Goal: Information Seeking & Learning: Learn about a topic

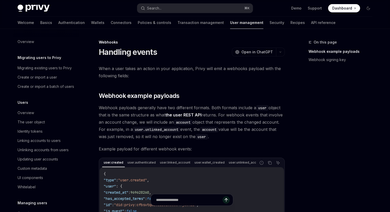
type textarea "*"
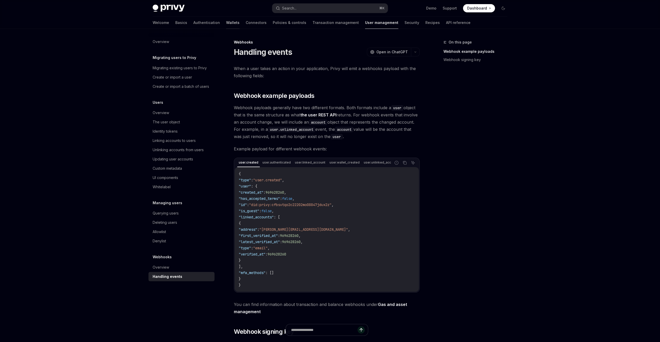
click at [226, 22] on link "Wallets" at bounding box center [232, 22] width 13 height 12
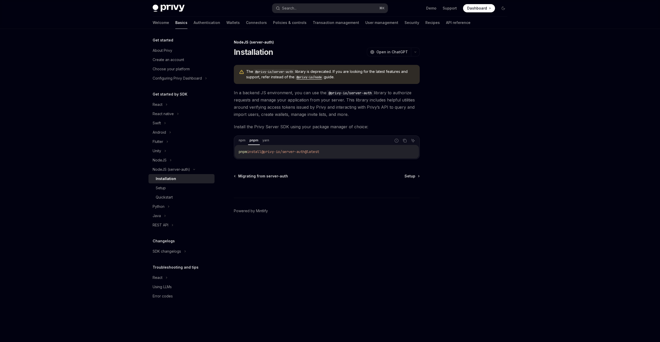
click at [633, 111] on div "Privy Docs home page Search... ⌘ K Demo Support Dashboard Dashboard Search... N…" at bounding box center [330, 171] width 660 height 342
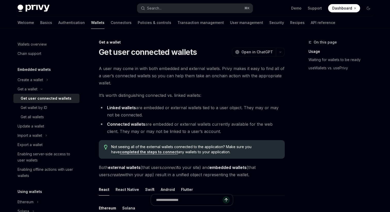
type textarea "*"
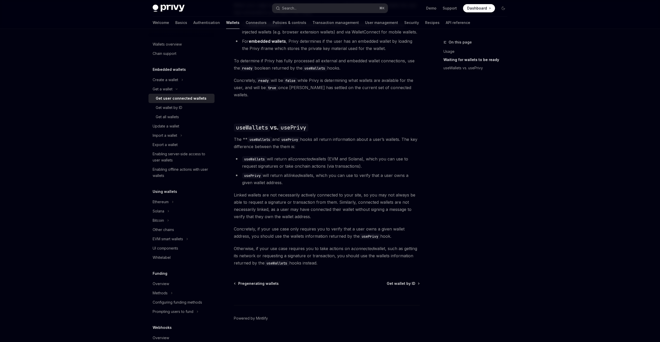
scroll to position [346, 0]
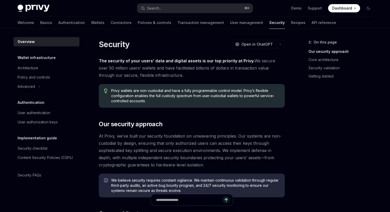
type textarea "*"
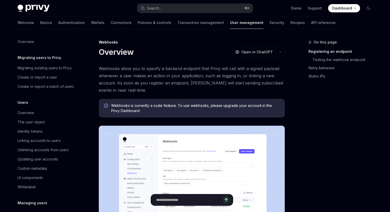
type textarea "*"
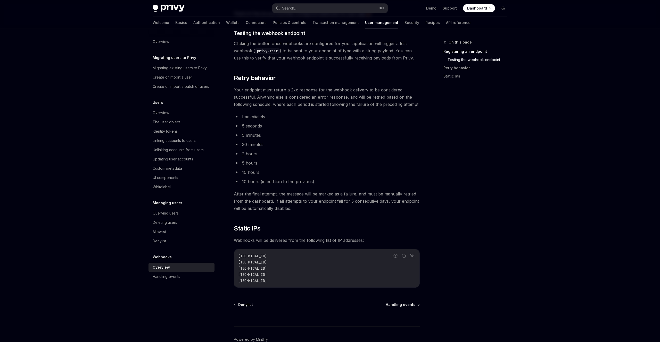
scroll to position [552, 0]
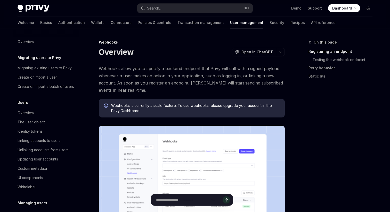
type textarea "*"
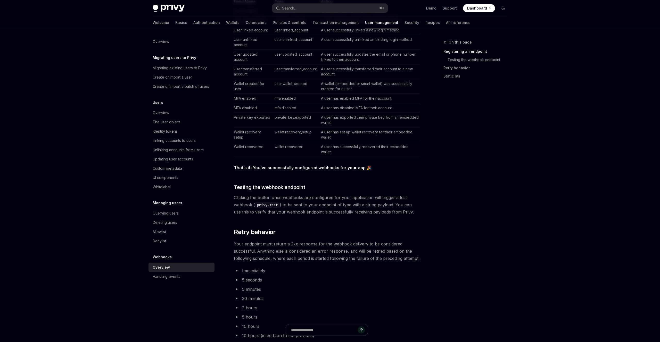
scroll to position [378, 0]
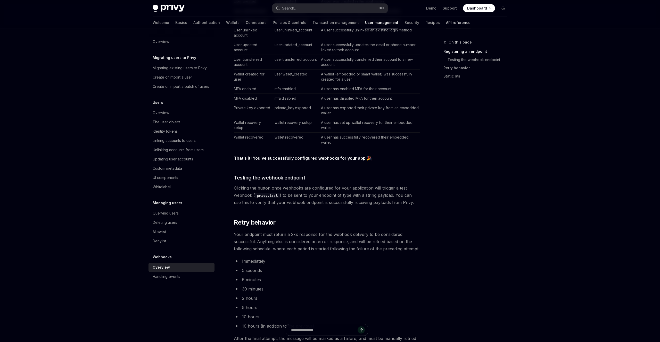
click at [390, 25] on link "API reference" at bounding box center [458, 22] width 24 height 12
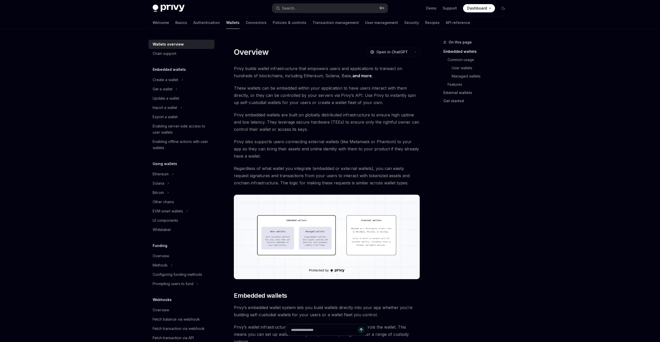
type textarea "*"
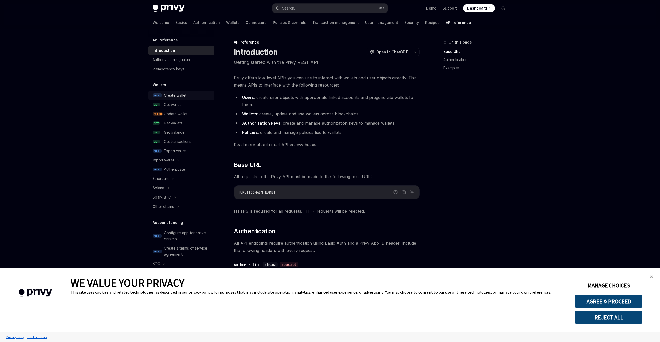
click at [173, 98] on div "Create wallet" at bounding box center [175, 95] width 22 height 6
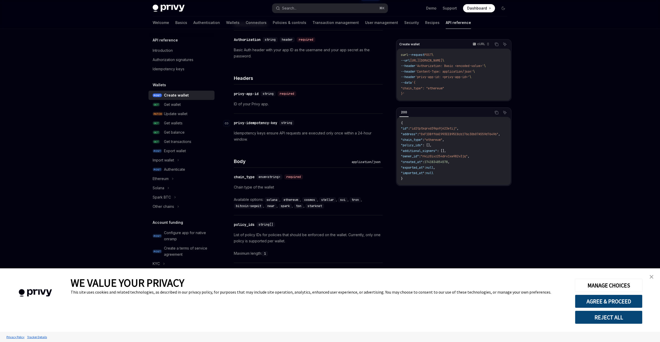
scroll to position [86, 0]
click at [184, 108] on link "GET Get wallet" at bounding box center [181, 104] width 66 height 9
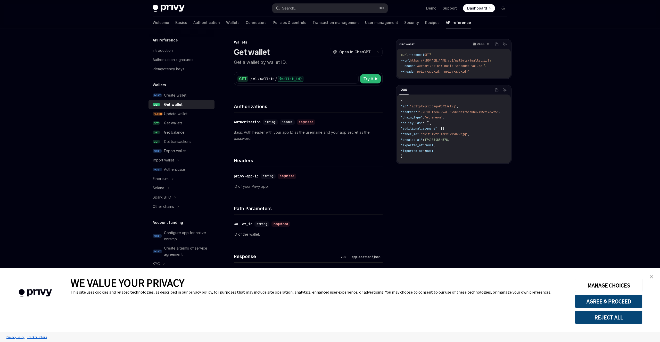
click at [182, 108] on link "GET Get wallet" at bounding box center [181, 104] width 66 height 9
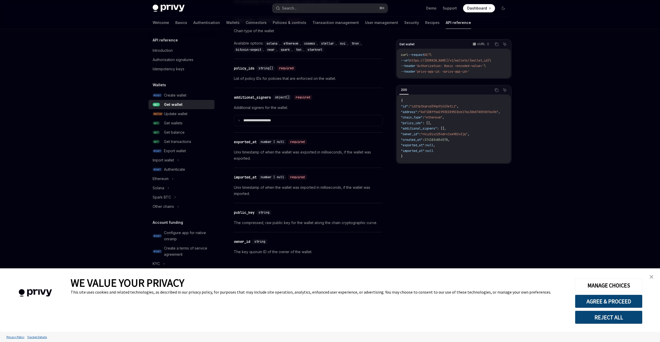
scroll to position [360, 0]
click at [183, 124] on div "Get wallets" at bounding box center [173, 123] width 19 height 6
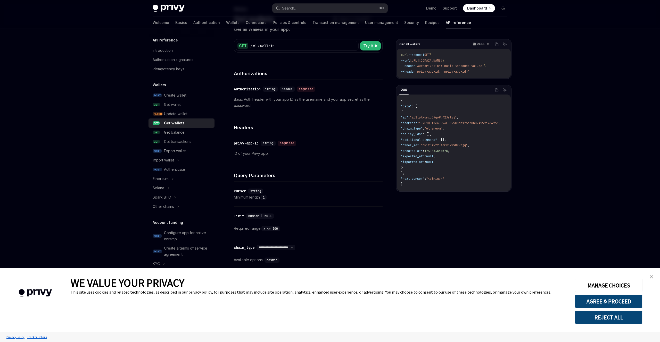
scroll to position [105, 0]
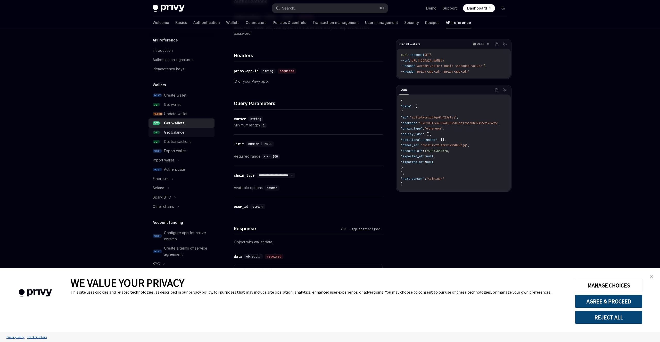
click at [186, 135] on div "Get balance" at bounding box center [187, 132] width 47 height 6
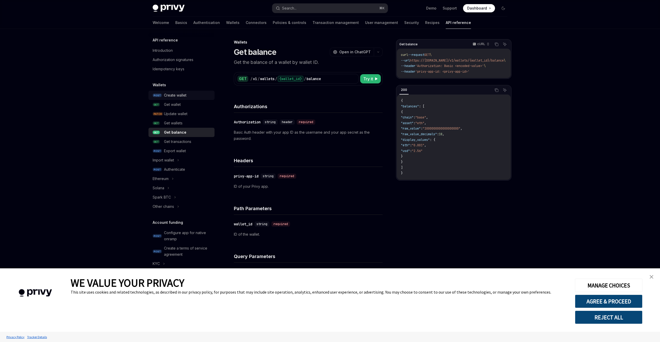
click at [197, 100] on link "POST Create wallet" at bounding box center [181, 95] width 66 height 9
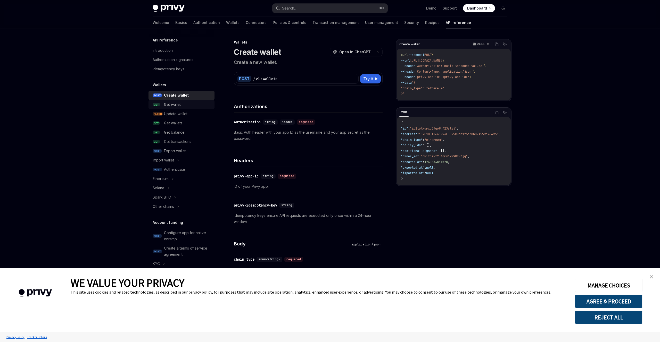
click at [193, 105] on div "Get wallet" at bounding box center [187, 105] width 47 height 6
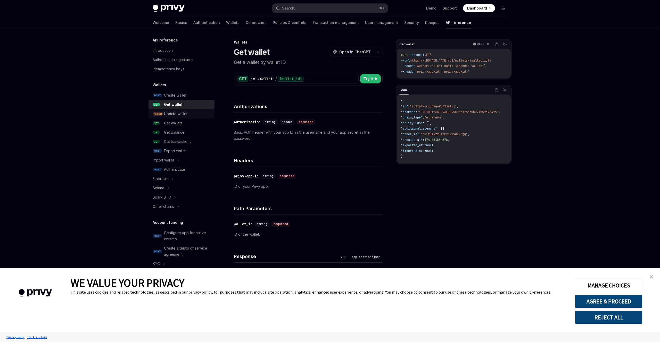
click at [190, 112] on div "Update wallet" at bounding box center [187, 114] width 47 height 6
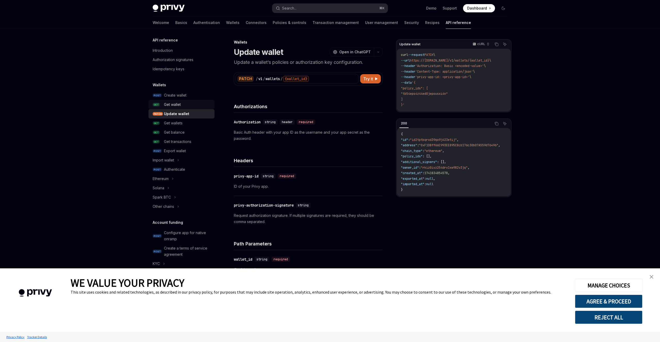
click at [189, 107] on div "Get wallet" at bounding box center [187, 105] width 47 height 6
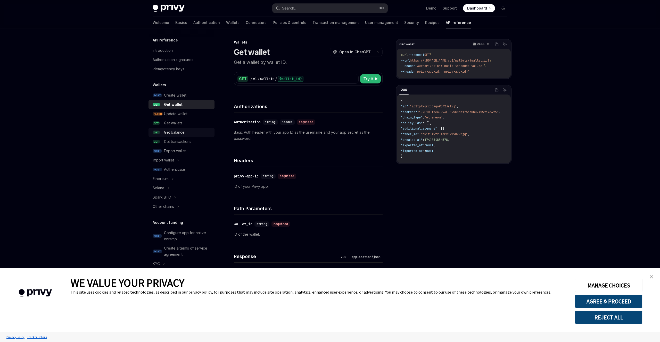
click at [186, 131] on div "Get balance" at bounding box center [187, 132] width 47 height 6
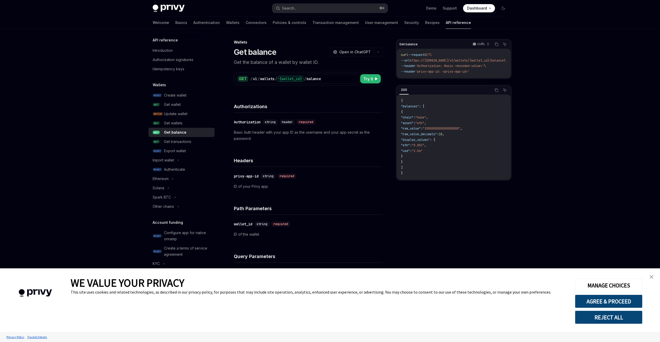
type textarea "*"
